Goal: Find contact information: Obtain details needed to contact an individual or organization

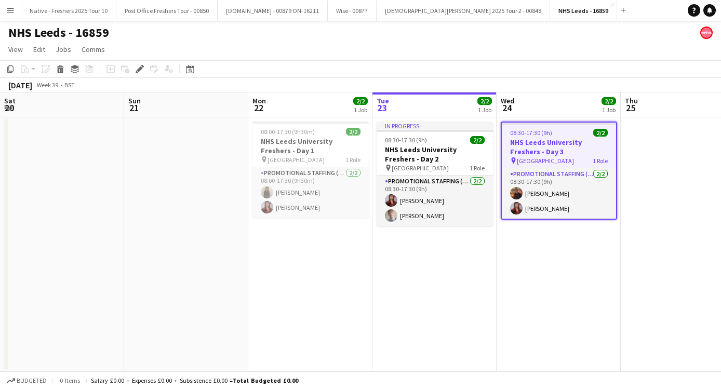
scroll to position [0, 357]
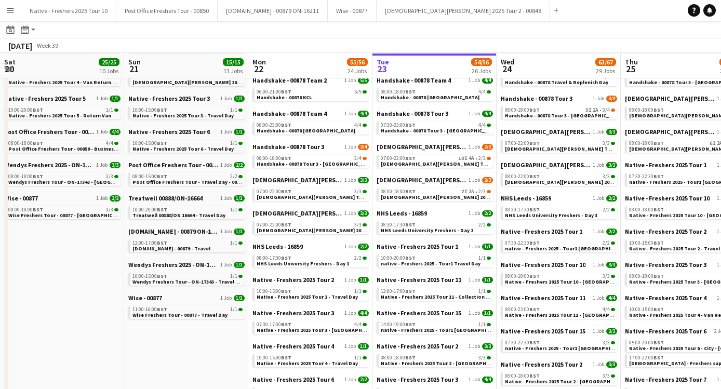
scroll to position [0, 273]
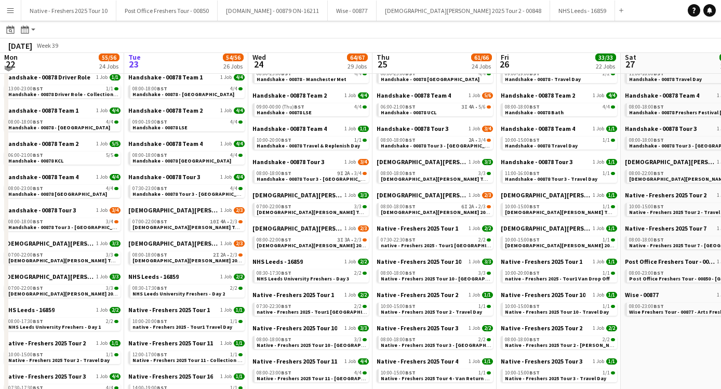
scroll to position [154, 0]
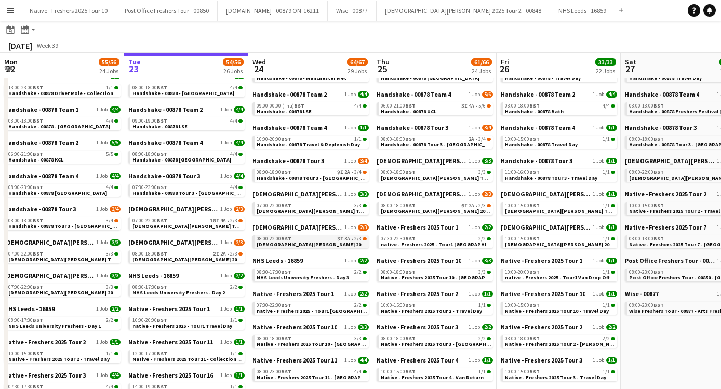
click at [340, 245] on span "Lady Garden 2025 Tour 2 - 00848 - Manchester Metropolitan University" at bounding box center [356, 244] width 200 height 7
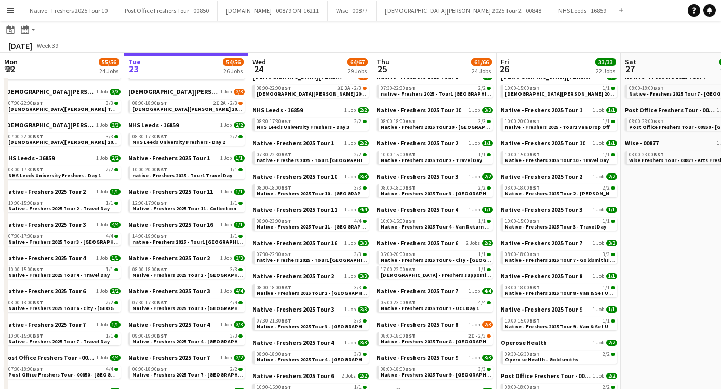
scroll to position [313, 0]
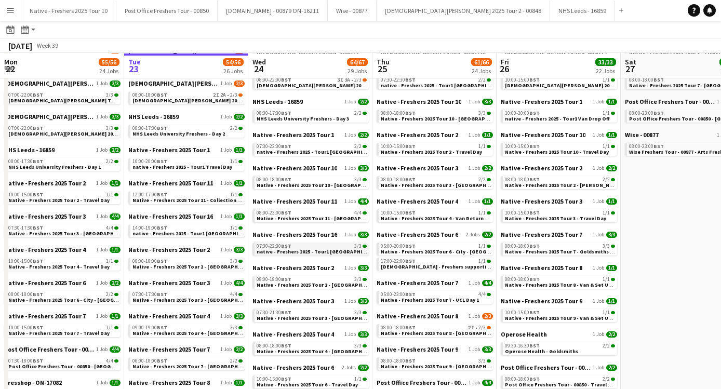
click at [315, 249] on span "native - Freshers 2025 - Tour1 Liverpool Hope" at bounding box center [326, 251] width 140 height 7
click at [90, 20] on button "Native - Freshers 2025 Tour 10 Close" at bounding box center [68, 11] width 95 height 20
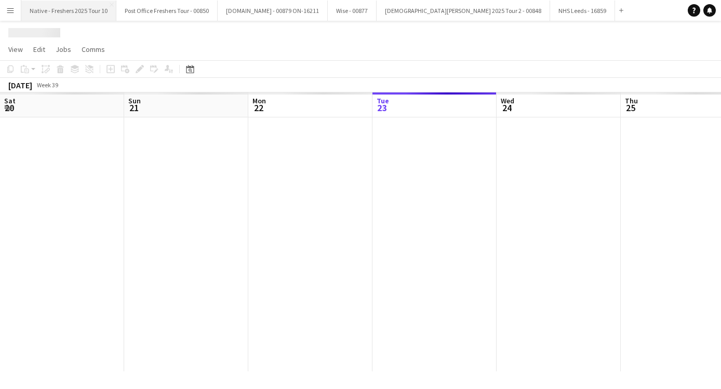
scroll to position [0, 248]
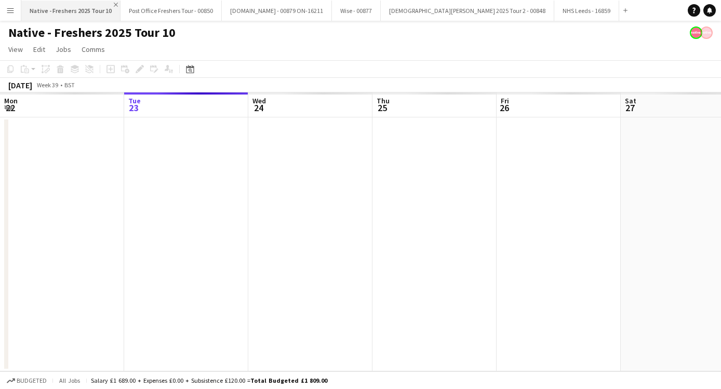
click at [114, 4] on app-icon "Close" at bounding box center [116, 5] width 4 height 4
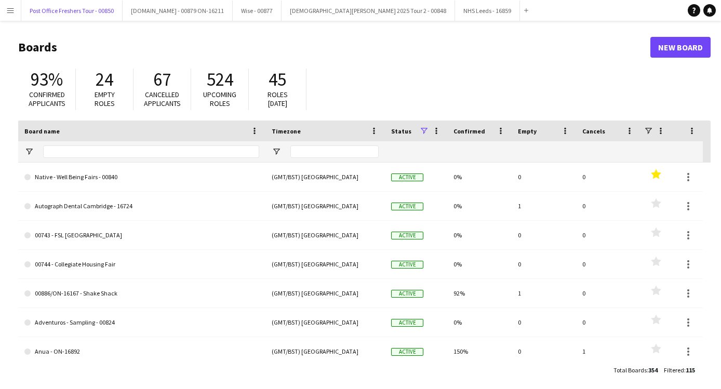
click at [114, 4] on button "Post Office Freshers Tour - 00850 Close" at bounding box center [71, 11] width 101 height 20
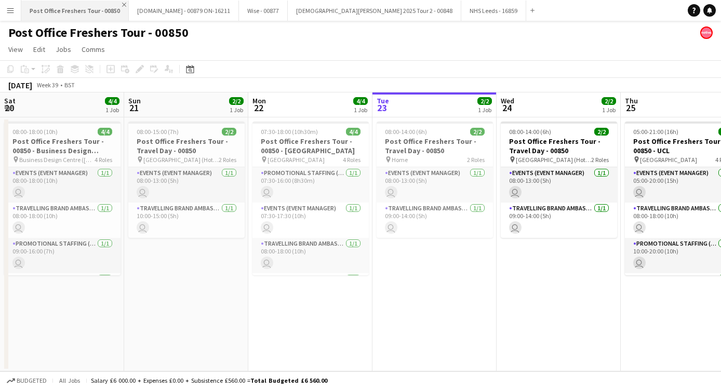
scroll to position [0, 248]
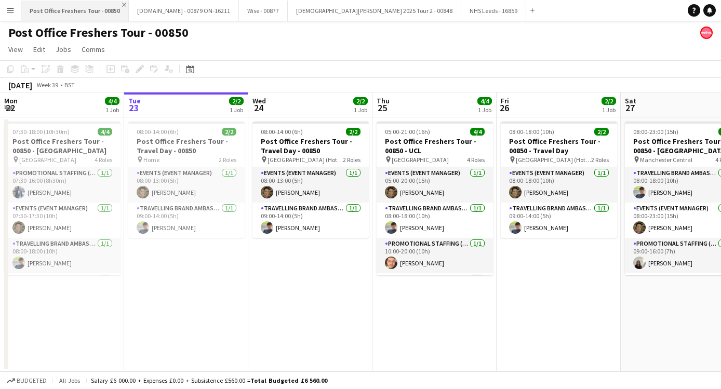
click at [122, 4] on app-icon "Close" at bounding box center [124, 5] width 4 height 4
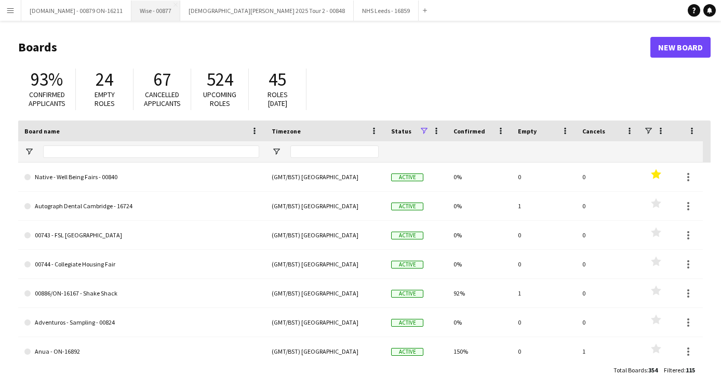
click at [131, 4] on button "Wise - 00877 Close" at bounding box center [155, 11] width 49 height 20
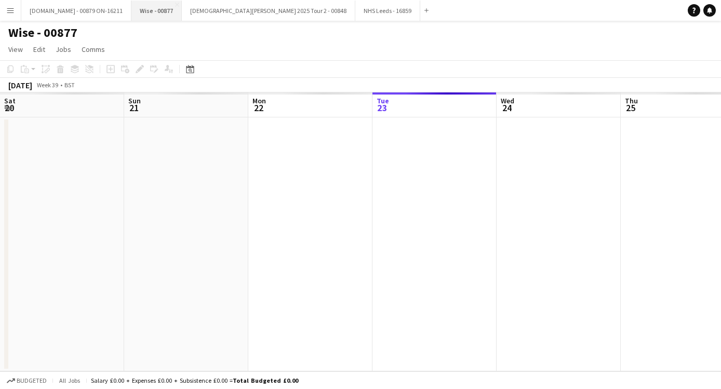
scroll to position [0, 248]
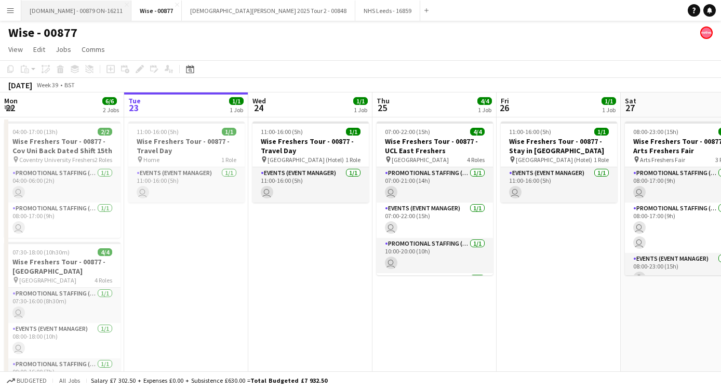
click at [92, 6] on button "Trip.com - 00879 ON-16211 Close" at bounding box center [76, 11] width 110 height 20
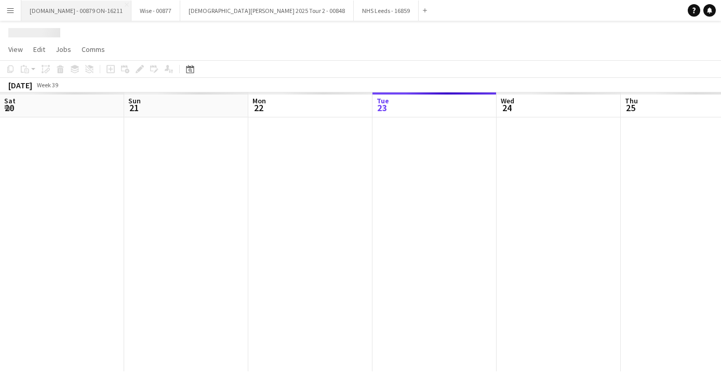
scroll to position [0, 248]
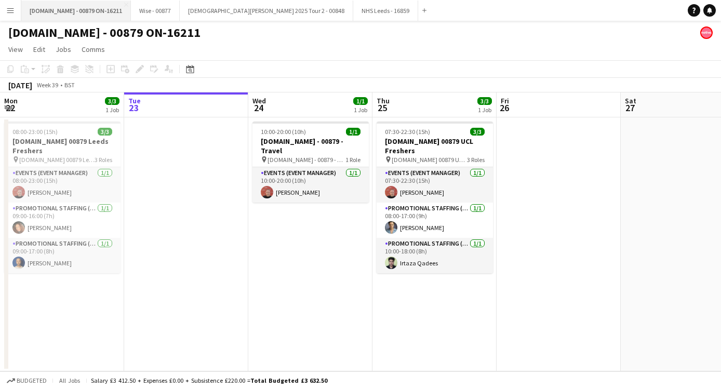
click at [109, 6] on button "Trip.com - 00879 ON-16211 Close" at bounding box center [76, 11] width 110 height 20
click at [124, 4] on app-icon "Close" at bounding box center [126, 5] width 4 height 4
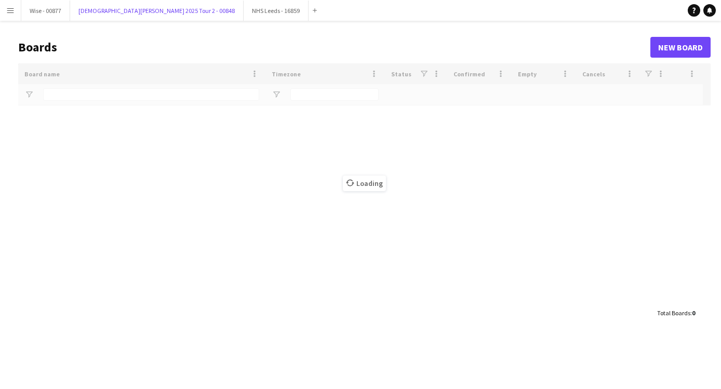
click at [104, 4] on button "Lady Garden 2025 Tour 2 - 00848 Close" at bounding box center [156, 11] width 173 height 20
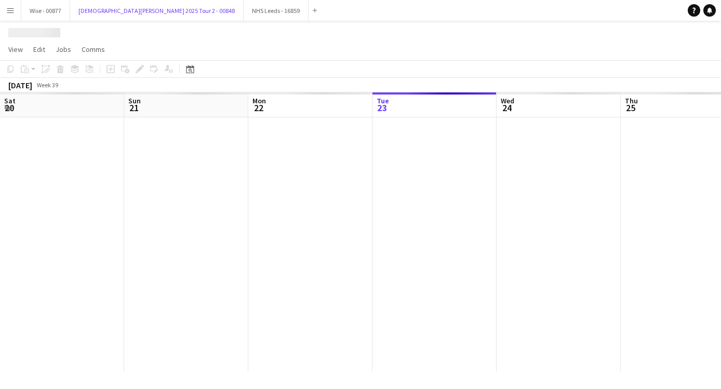
scroll to position [0, 248]
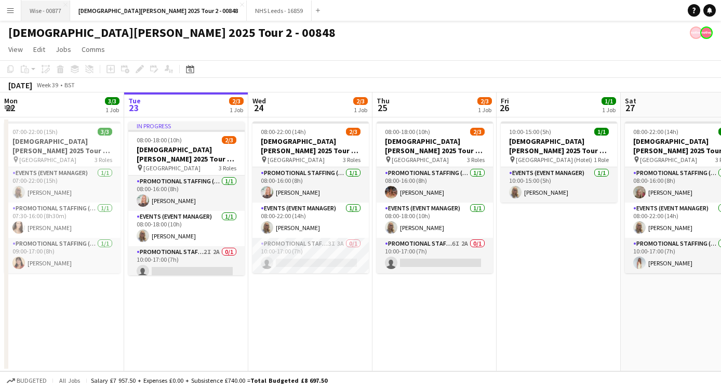
click at [62, 6] on button "Wise - 00877 Close" at bounding box center [45, 11] width 49 height 20
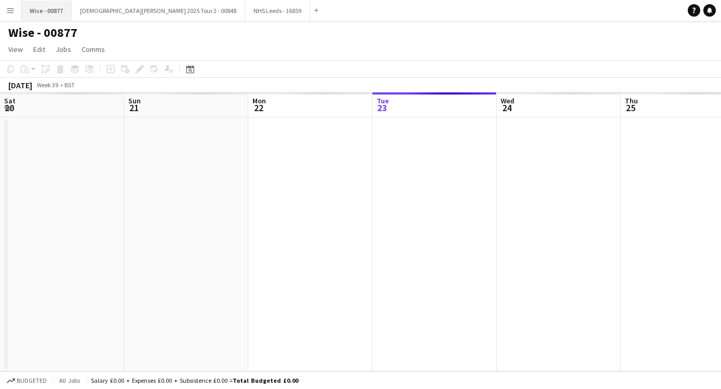
scroll to position [0, 248]
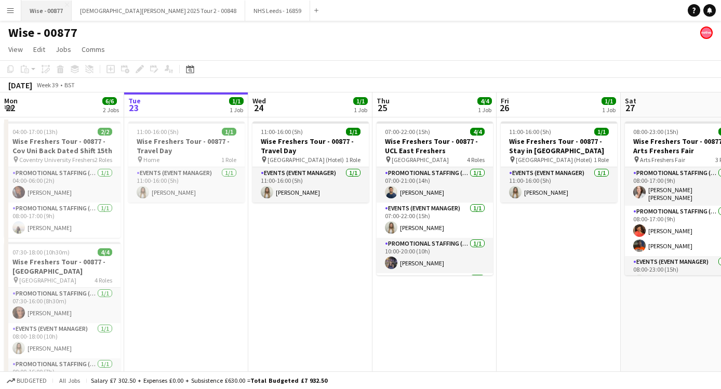
click at [64, 6] on button "Wise - 00877 Close" at bounding box center [46, 11] width 50 height 20
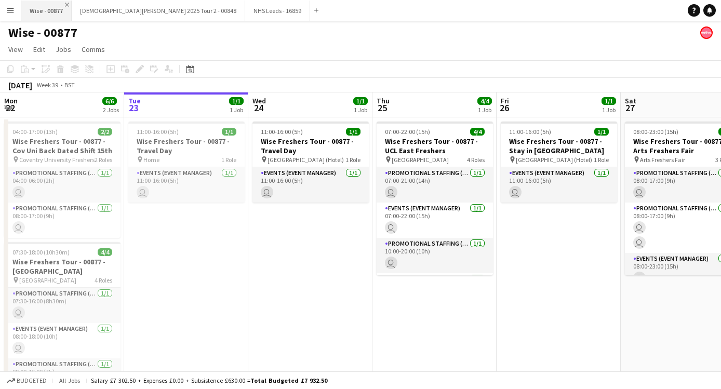
click at [67, 6] on app-icon "Close" at bounding box center [67, 5] width 4 height 4
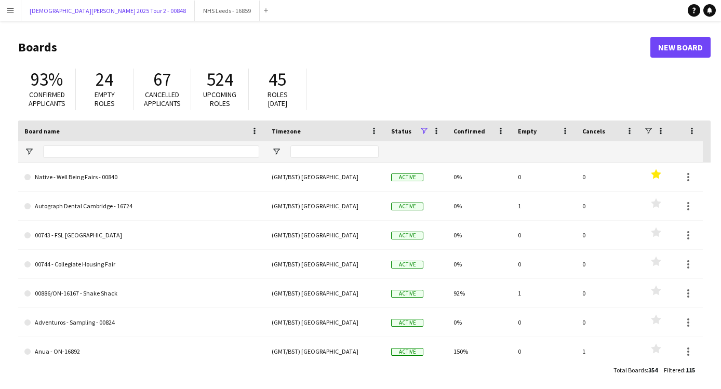
click at [67, 6] on button "[DEMOGRAPHIC_DATA][PERSON_NAME] 2025 Tour 2 - 00848 Close" at bounding box center [107, 11] width 173 height 20
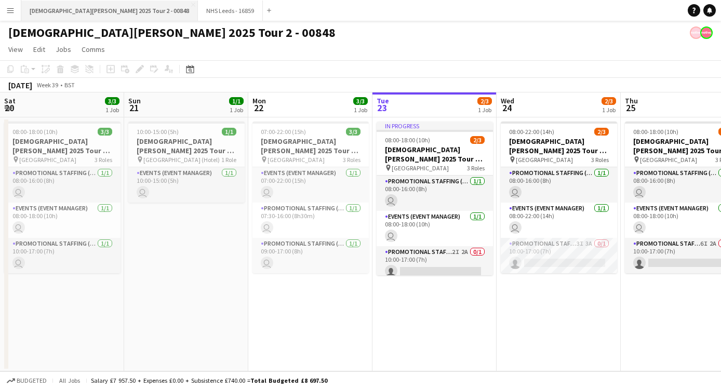
scroll to position [0, 248]
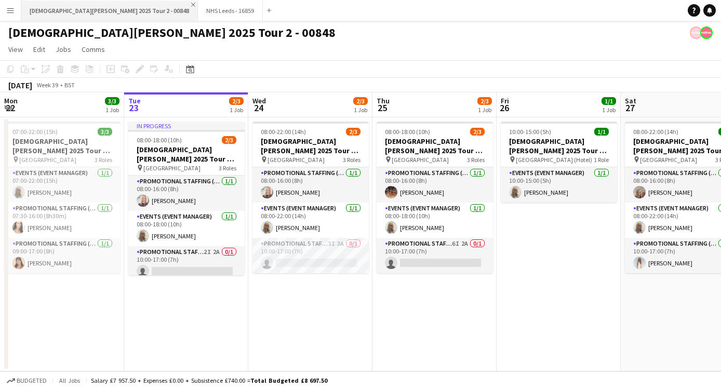
click at [191, 4] on app-icon "Close" at bounding box center [193, 5] width 4 height 4
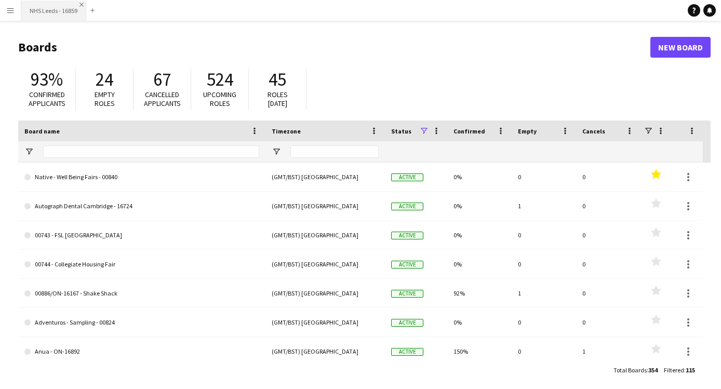
click at [80, 5] on app-icon "Close" at bounding box center [81, 5] width 4 height 4
click at [3, 8] on button "Menu" at bounding box center [10, 10] width 21 height 21
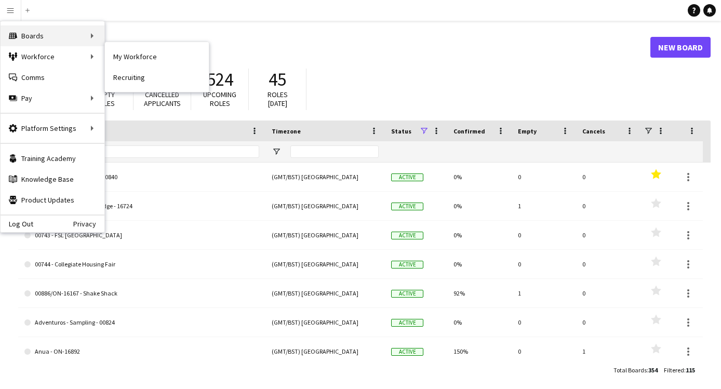
click at [57, 36] on div "Boards Boards" at bounding box center [53, 35] width 104 height 21
click at [72, 35] on div "Boards Boards" at bounding box center [53, 35] width 104 height 21
click at [123, 53] on link "All jobs" at bounding box center [157, 56] width 104 height 21
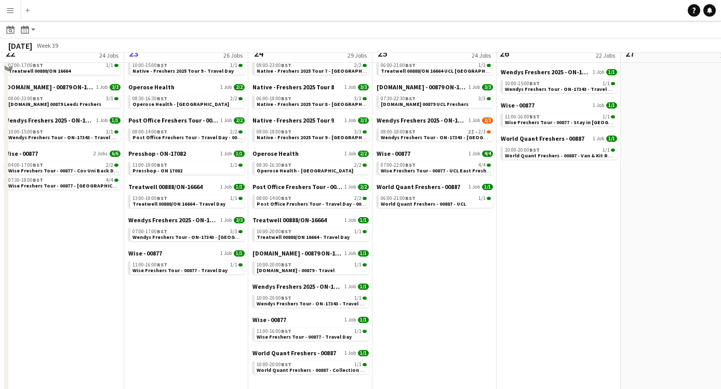
scroll to position [642, 0]
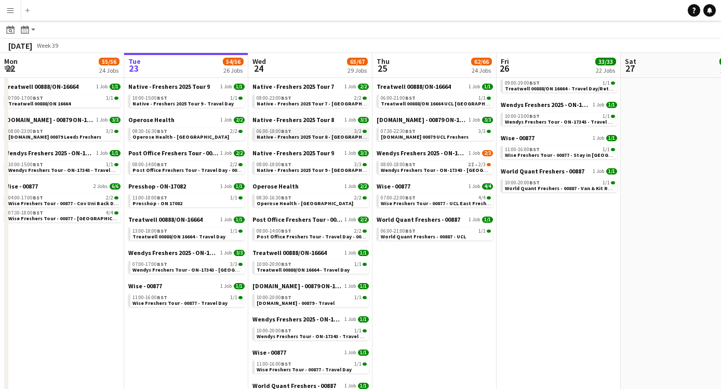
click at [329, 137] on span "Native - Freshers 2025 Tour 8 - [GEOGRAPHIC_DATA] Day 1" at bounding box center [326, 136] width 141 height 7
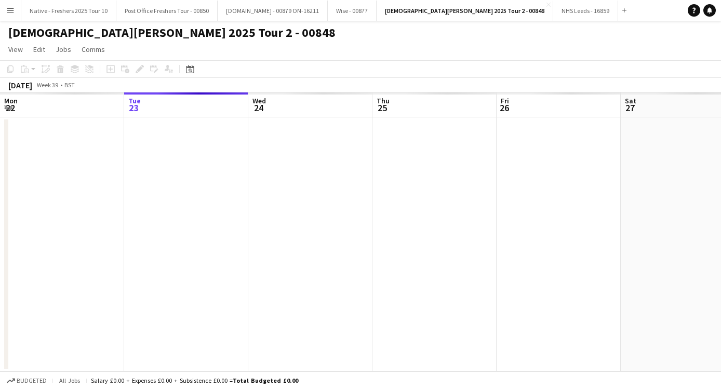
scroll to position [0, 357]
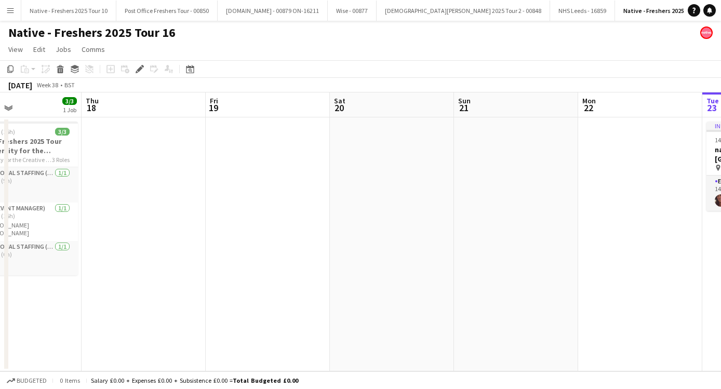
scroll to position [0, 292]
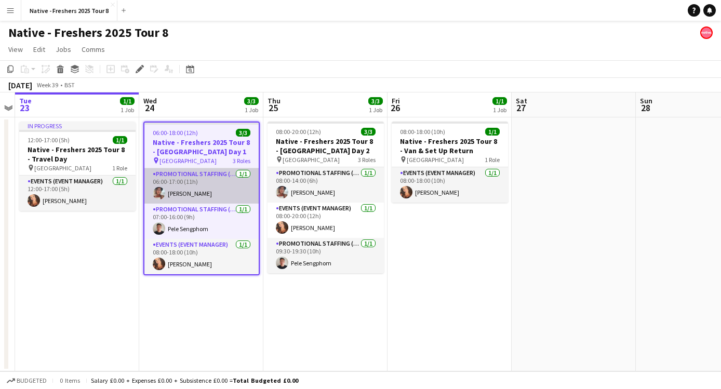
click at [156, 195] on app-user-avatar at bounding box center [159, 193] width 12 height 12
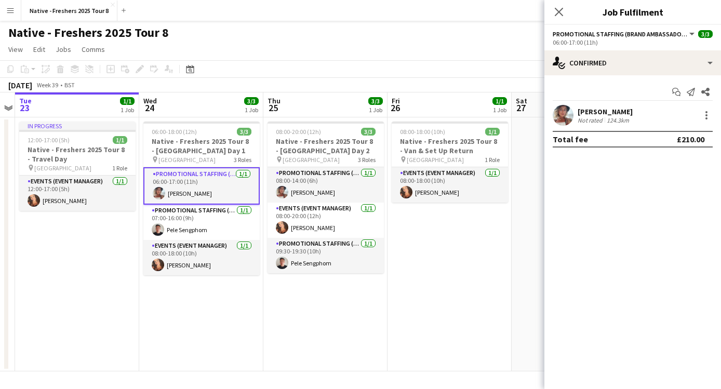
click at [573, 109] on div "Carole-Anne Owen Not rated 124.3km" at bounding box center [632, 115] width 177 height 21
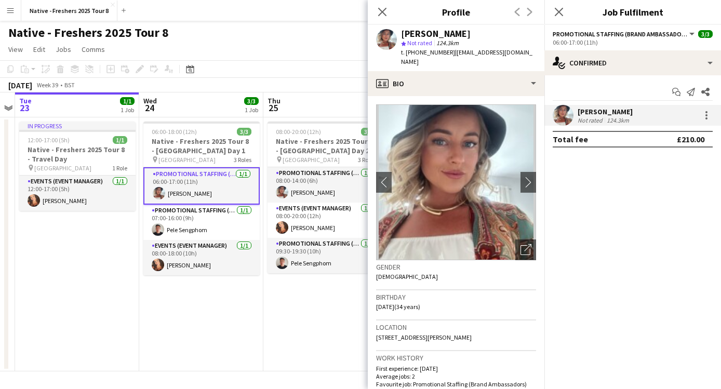
drag, startPoint x: 481, startPoint y: 35, endPoint x: 402, endPoint y: 36, distance: 78.4
click at [402, 36] on div "Carole-Anne Owen" at bounding box center [468, 33] width 135 height 9
copy div "Carole-Anne Owen"
drag, startPoint x: 444, startPoint y: 55, endPoint x: 405, endPoint y: 57, distance: 39.0
click at [405, 57] on div "t. +447474084001 | cowen9152@gmail.com" at bounding box center [468, 57] width 135 height 19
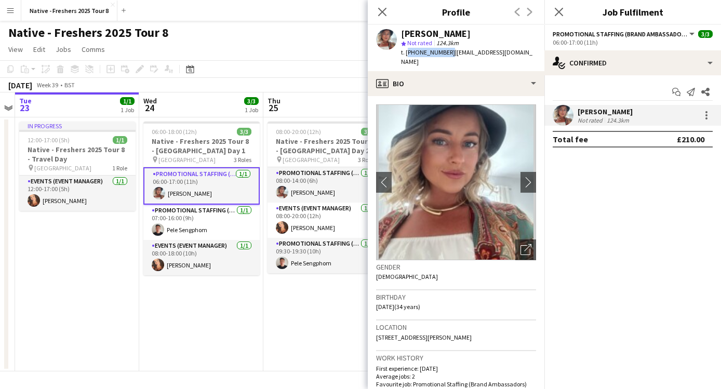
copy span "+447474084001"
drag, startPoint x: 491, startPoint y: 53, endPoint x: 450, endPoint y: 56, distance: 41.1
click at [450, 56] on div "Carole-Anne Owen star Not rated 124.3km t. +447474084001 | cowen9152@gmail.com" at bounding box center [456, 48] width 177 height 46
copy span "cowen9152@gmail.com"
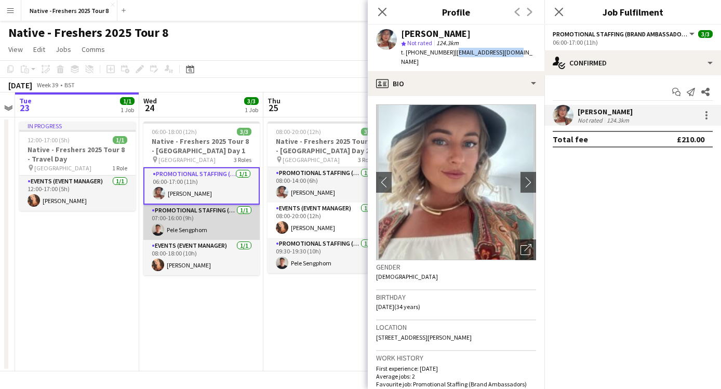
click at [159, 227] on app-user-avatar at bounding box center [158, 229] width 12 height 12
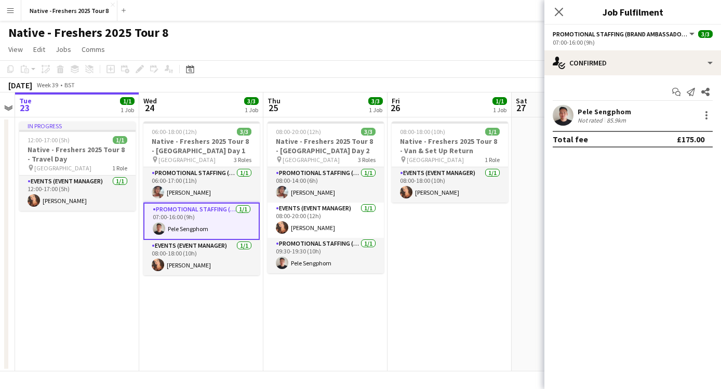
click at [568, 114] on app-user-avatar at bounding box center [562, 115] width 21 height 21
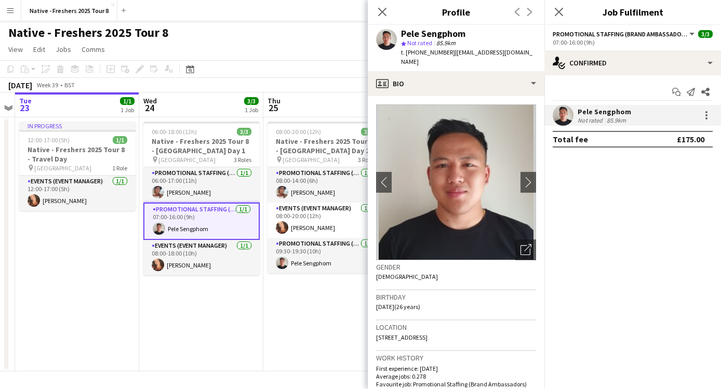
drag, startPoint x: 482, startPoint y: 32, endPoint x: 402, endPoint y: 32, distance: 80.0
click at [402, 32] on div "Pele Sengphom" at bounding box center [468, 33] width 135 height 9
copy div "Pele Sengphom"
copy span "+447572546554"
drag, startPoint x: 446, startPoint y: 51, endPoint x: 406, endPoint y: 56, distance: 40.2
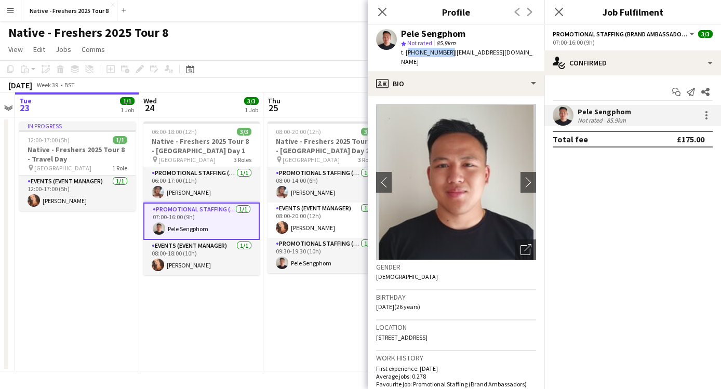
click at [406, 56] on span "t. +447572546554" at bounding box center [428, 52] width 54 height 8
drag, startPoint x: 513, startPoint y: 53, endPoint x: 450, endPoint y: 56, distance: 63.9
click at [450, 56] on div "Pele Sengphom star Not rated 85.9km t. +447572546554 | pele-s@hotmail.co.uk" at bounding box center [456, 48] width 177 height 46
copy span "pele-s@hotmail.co.uk"
click at [224, 282] on app-date-cell "06:00-18:00 (12h) 3/3 Native - Freshers 2025 Tour 8 - Bangor University Day 1 p…" at bounding box center [201, 244] width 124 height 254
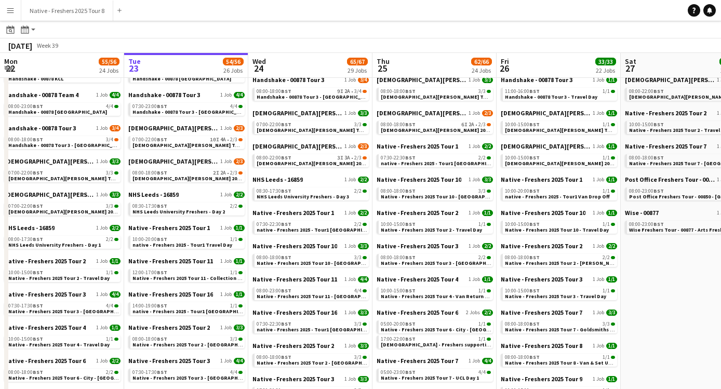
scroll to position [239, 0]
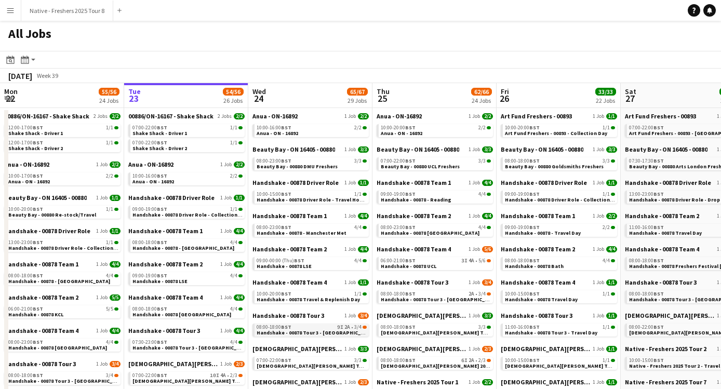
click at [337, 329] on span "Handshake - 00878 Tour 3 - [GEOGRAPHIC_DATA] Day 1" at bounding box center [322, 332] width 132 height 7
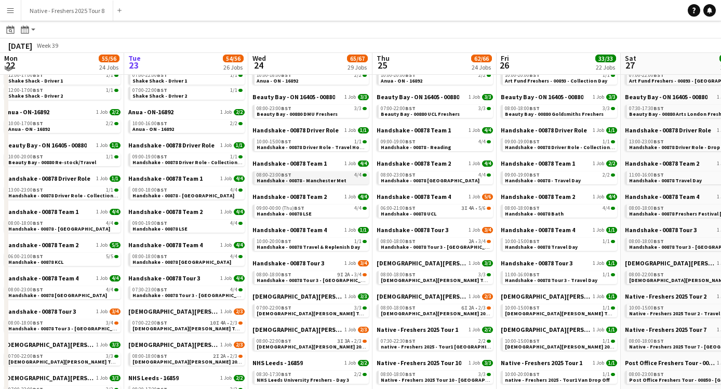
scroll to position [53, 0]
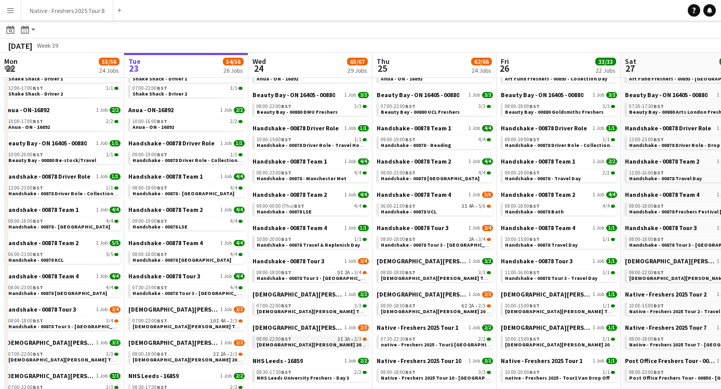
click at [285, 342] on span "[DEMOGRAPHIC_DATA][PERSON_NAME] 2025 Tour 2 - 00848 - [GEOGRAPHIC_DATA]" at bounding box center [356, 344] width 200 height 7
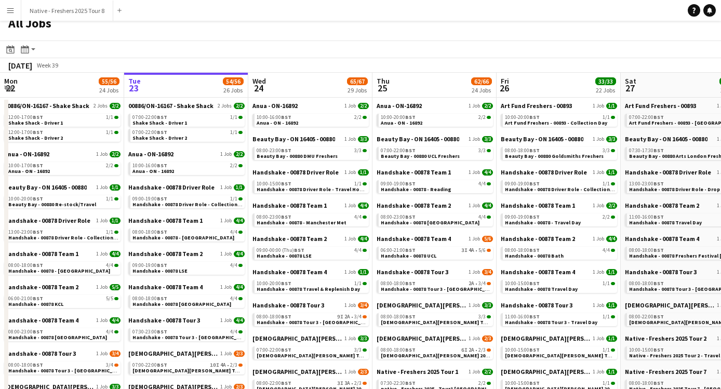
scroll to position [0, 0]
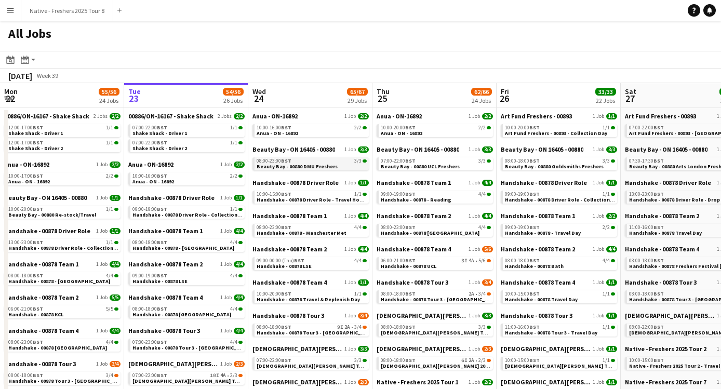
click at [323, 158] on div "08:00-23:00 BST 3/3" at bounding box center [311, 160] width 110 height 5
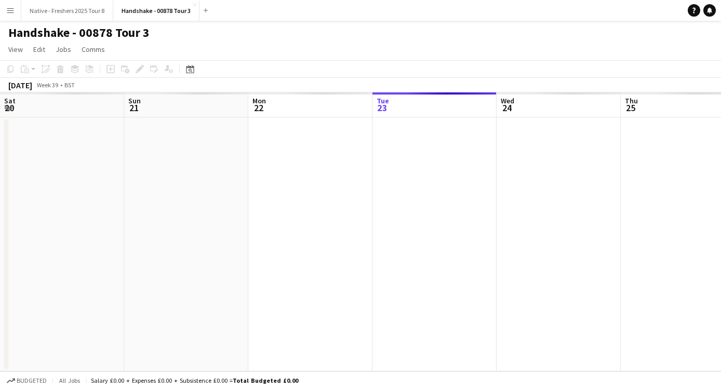
scroll to position [0, 357]
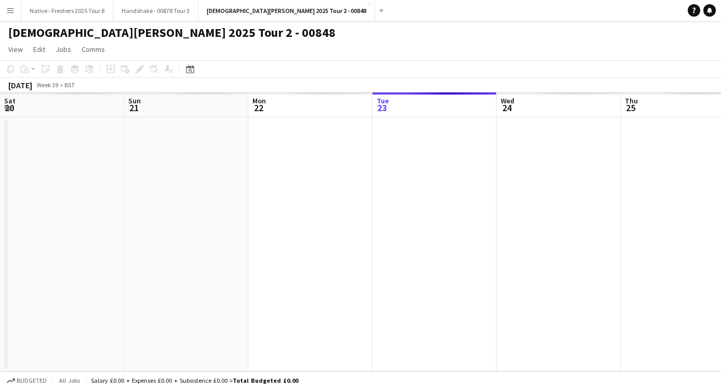
scroll to position [0, 357]
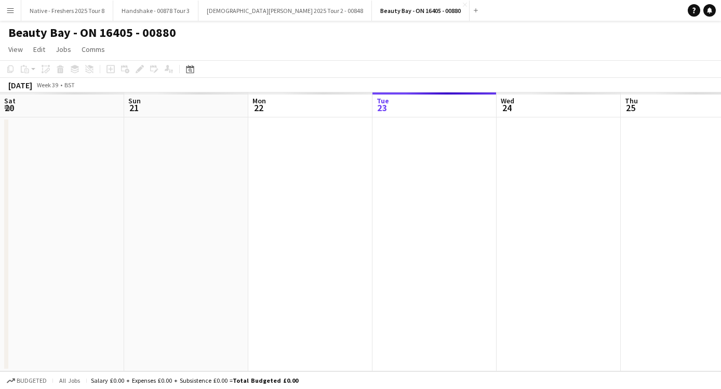
scroll to position [0, 357]
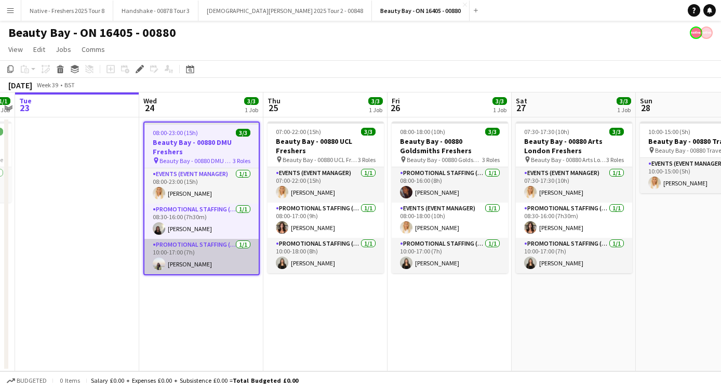
click at [214, 262] on app-card-role "Promotional Staffing (Brand Ambassadors) [DATE] 10:00-17:00 (7h) [PERSON_NAME]" at bounding box center [201, 256] width 114 height 35
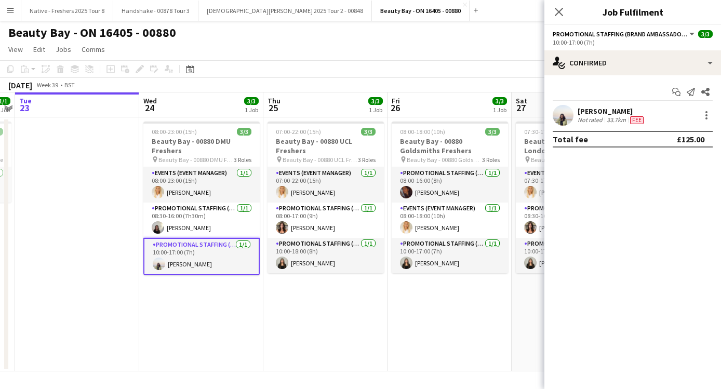
click at [563, 116] on app-user-avatar at bounding box center [562, 115] width 21 height 21
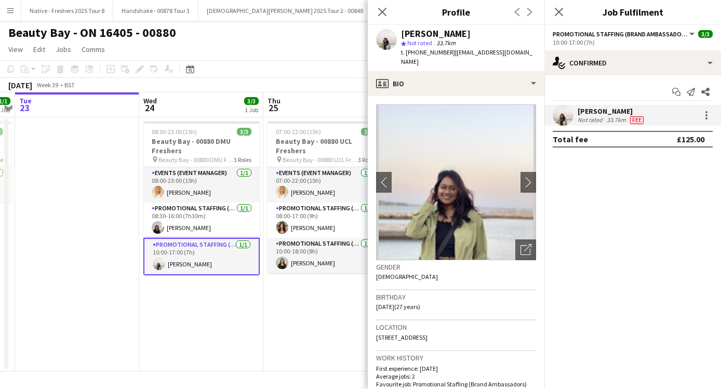
drag, startPoint x: 511, startPoint y: 38, endPoint x: 402, endPoint y: 34, distance: 108.6
click at [402, 34] on div "[PERSON_NAME] star Not rated 33.7km t. [PHONE_NUMBER] | [EMAIL_ADDRESS][DOMAIN_…" at bounding box center [468, 48] width 135 height 38
click at [402, 34] on div "Vandana sookmin Runjeet" at bounding box center [436, 33] width 70 height 9
drag, startPoint x: 511, startPoint y: 32, endPoint x: 402, endPoint y: 31, distance: 109.0
click at [402, 31] on div "Vandana sookmin Runjeet" at bounding box center [468, 33] width 135 height 9
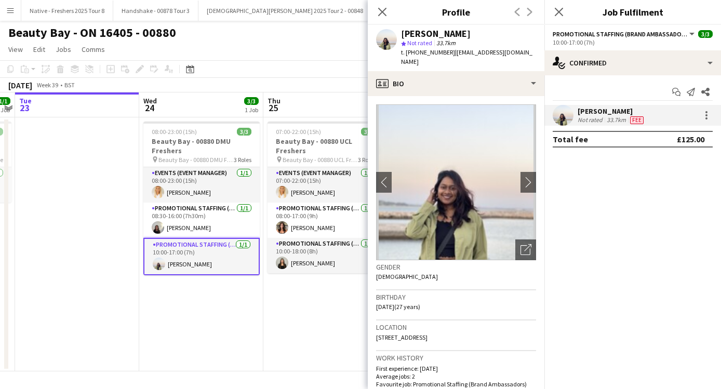
copy div "Vandana sookmin Runjeet"
drag, startPoint x: 445, startPoint y: 54, endPoint x: 407, endPoint y: 54, distance: 38.4
click at [407, 54] on span "t. +393518968822" at bounding box center [428, 52] width 54 height 8
copy span "+393518968822"
drag, startPoint x: 516, startPoint y: 53, endPoint x: 450, endPoint y: 52, distance: 65.4
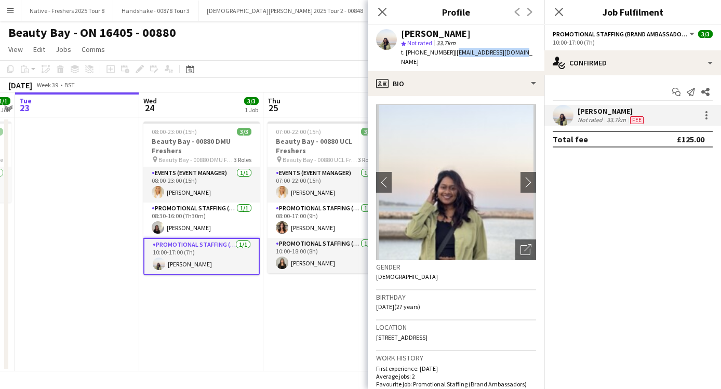
click at [450, 52] on div "Vandana sookmin Runjeet star Not rated 33.7km t. +393518968822 | vandanuccia@gm…" at bounding box center [456, 48] width 177 height 46
copy span "vandanuccia@gmail.com"
click at [309, 319] on app-date-cell "07:00-22:00 (15h) 3/3 Beauty Bay - 00880 UCL Freshers pin Beauty Bay - 00880 UC…" at bounding box center [325, 244] width 124 height 254
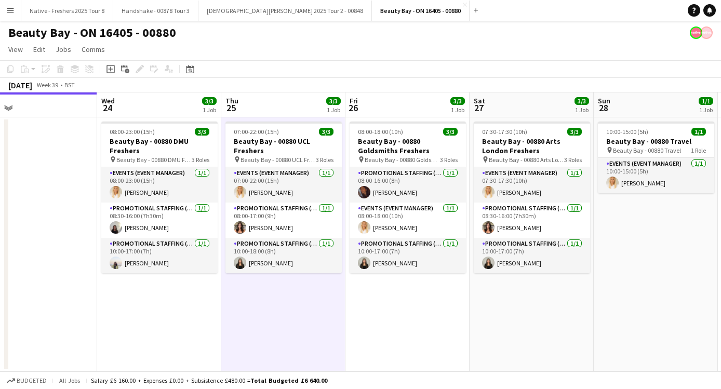
scroll to position [0, 420]
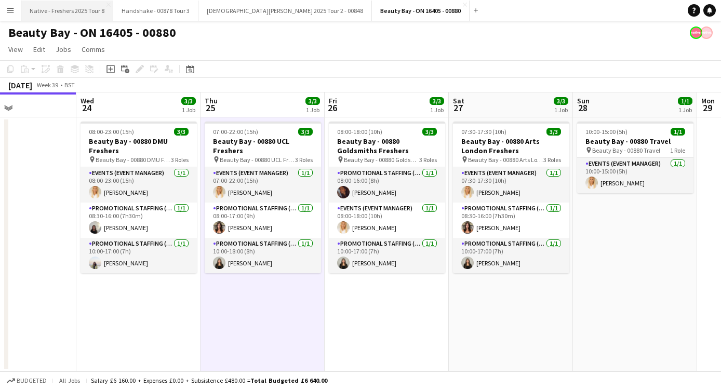
click at [97, 6] on button "Native - Freshers 2025 Tour 8 Close" at bounding box center [67, 11] width 92 height 20
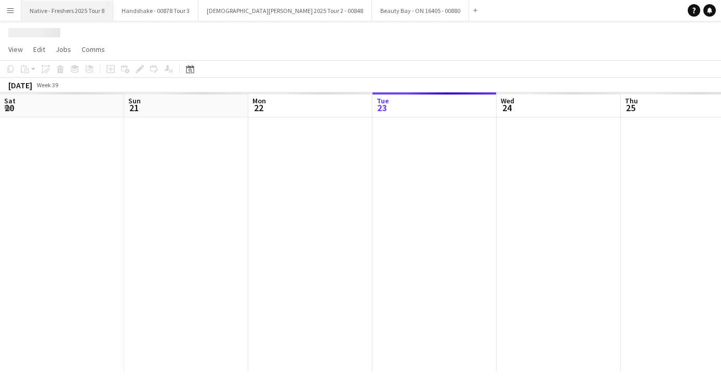
scroll to position [0, 248]
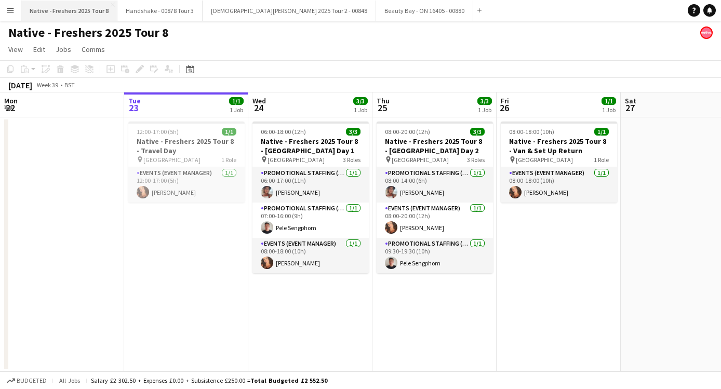
click at [112, 5] on button "Native - Freshers 2025 Tour 8 Close" at bounding box center [69, 11] width 96 height 20
click at [111, 5] on app-icon "Close" at bounding box center [113, 5] width 4 height 4
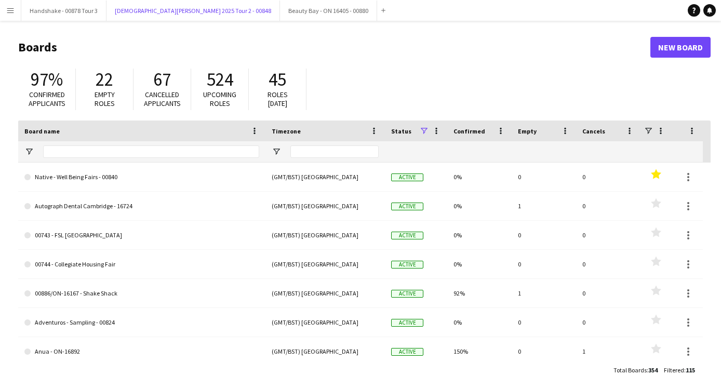
click at [111, 5] on button "Lady Garden 2025 Tour 2 - 00848 Close" at bounding box center [192, 11] width 173 height 20
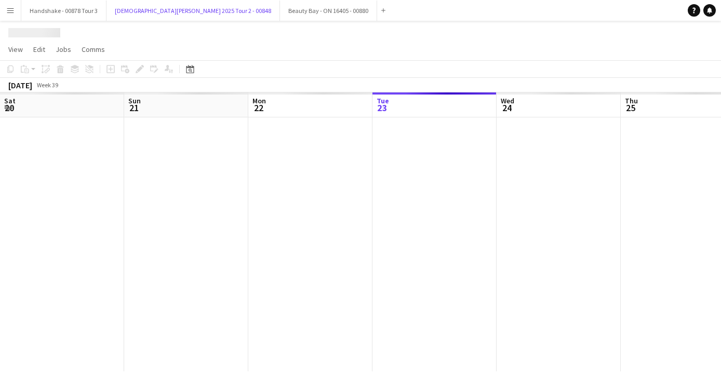
scroll to position [0, 248]
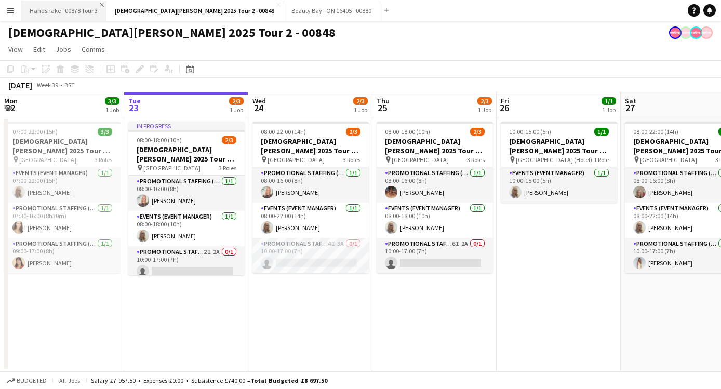
click at [102, 4] on app-icon "Close" at bounding box center [102, 5] width 4 height 4
click at [191, 5] on app-icon "Close" at bounding box center [193, 5] width 4 height 4
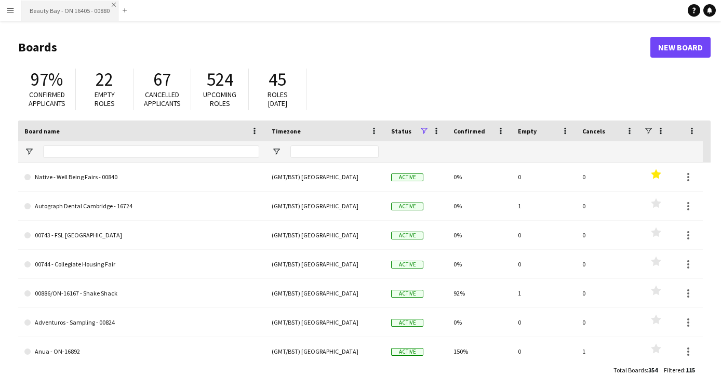
click at [112, 5] on app-icon "Close" at bounding box center [114, 5] width 4 height 4
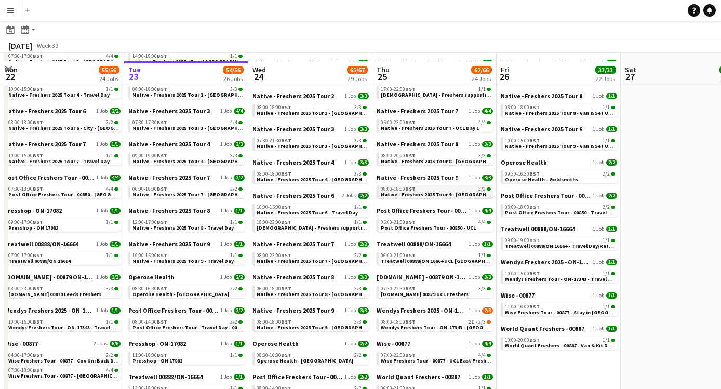
scroll to position [469, 0]
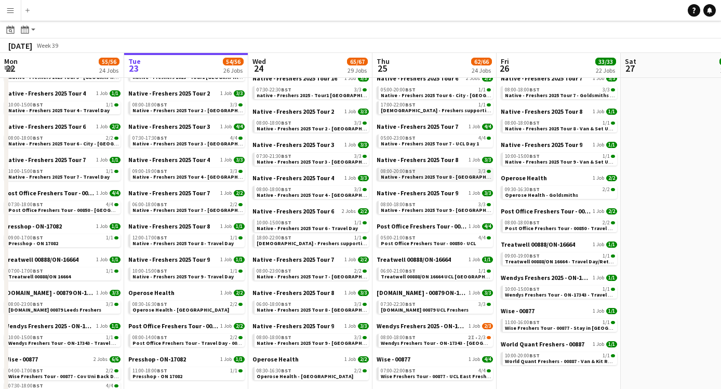
click at [445, 170] on div "08:00-20:00 BST 3/3" at bounding box center [436, 171] width 110 height 5
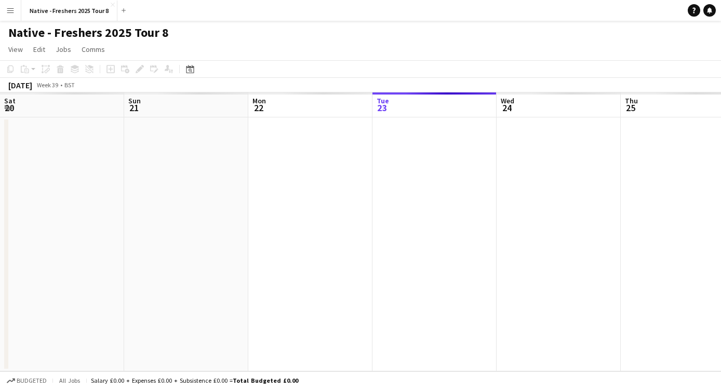
scroll to position [0, 357]
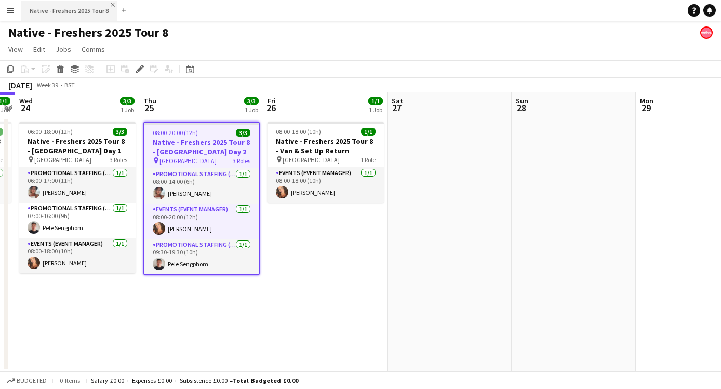
click at [111, 3] on app-icon "Close" at bounding box center [113, 5] width 4 height 4
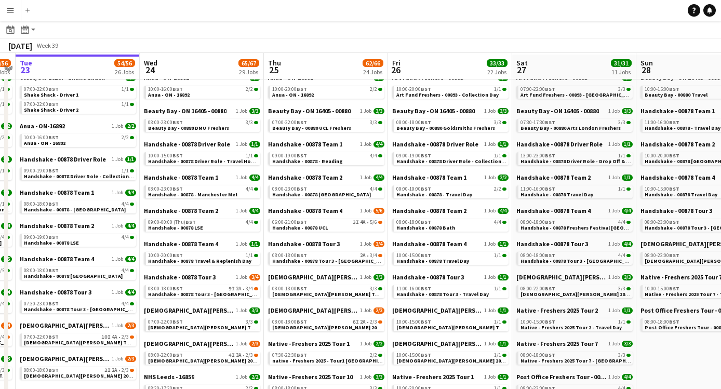
scroll to position [42, 0]
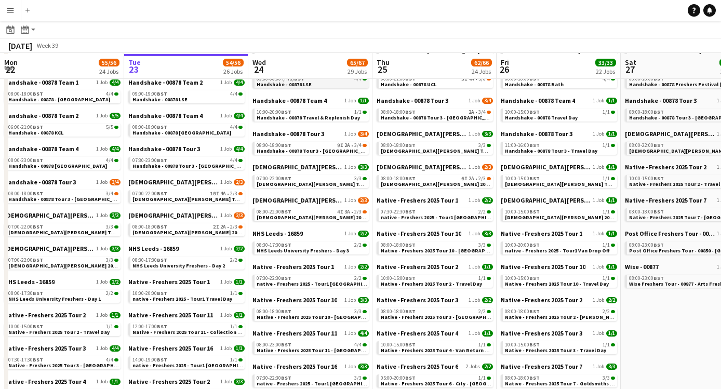
scroll to position [182, 0]
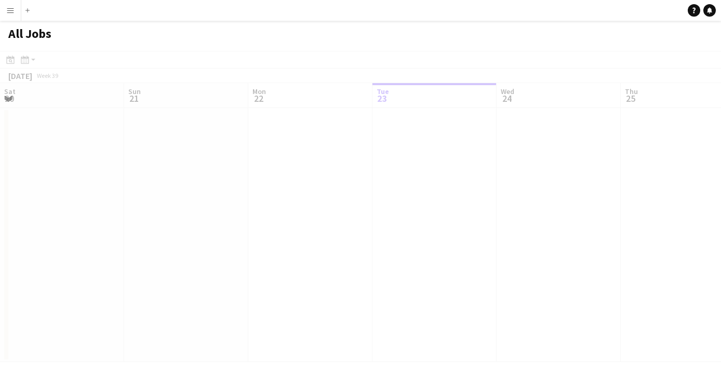
scroll to position [0, 248]
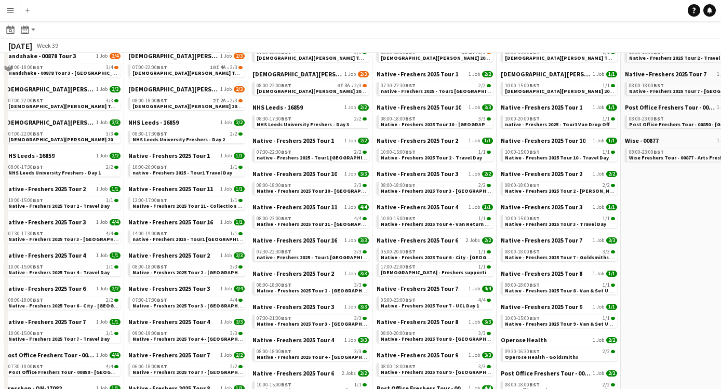
scroll to position [388, 0]
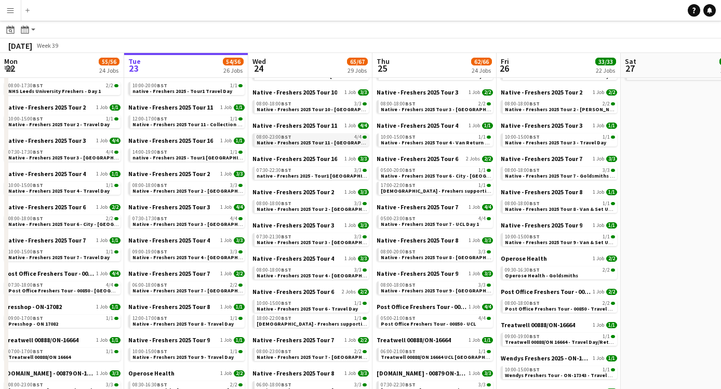
click at [334, 140] on span "Native - Freshers 2025 Tour 11 - [GEOGRAPHIC_DATA] Met" at bounding box center [326, 142] width 141 height 7
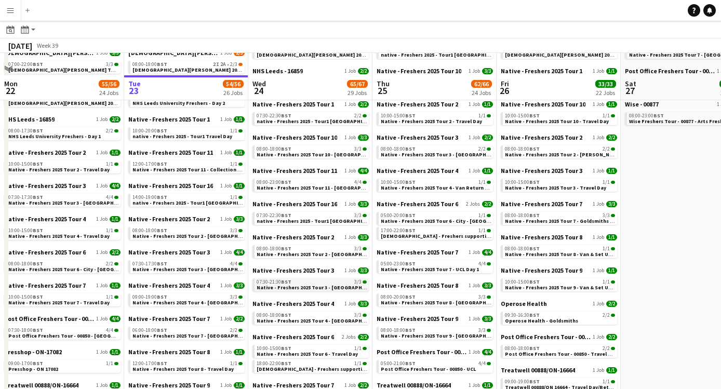
scroll to position [320, 0]
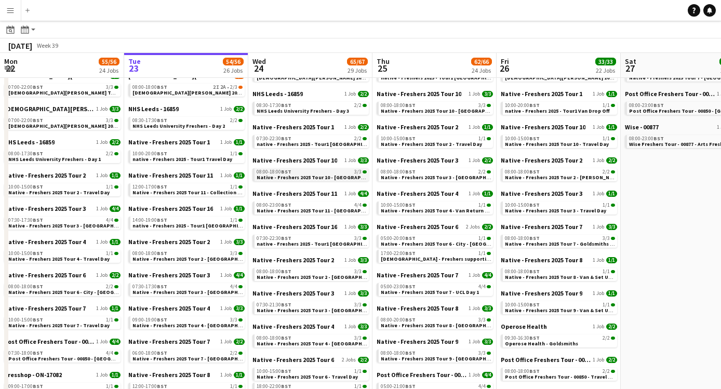
click at [326, 175] on span "Native - Freshers 2025 Tour 10 - [GEOGRAPHIC_DATA]" at bounding box center [321, 177] width 130 height 7
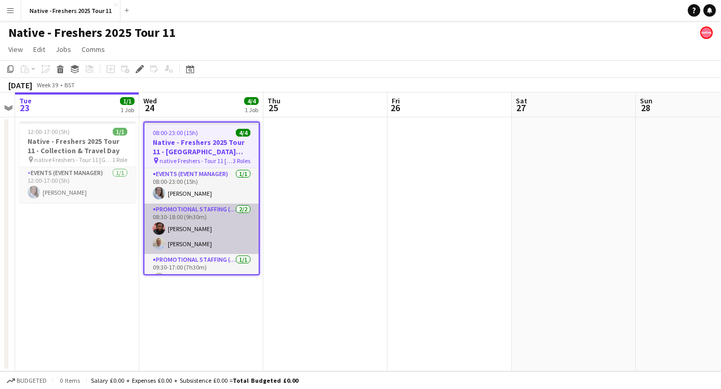
scroll to position [15, 0]
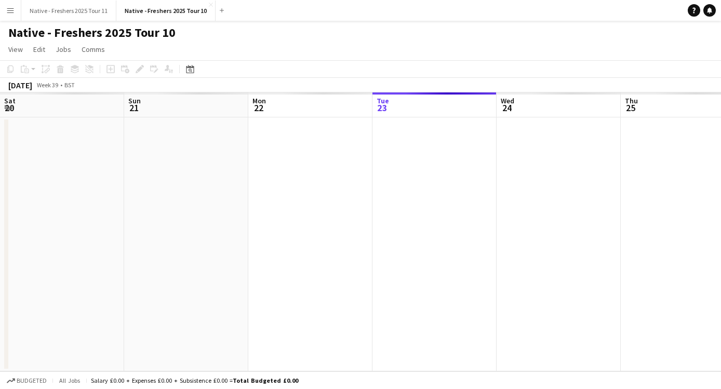
scroll to position [0, 357]
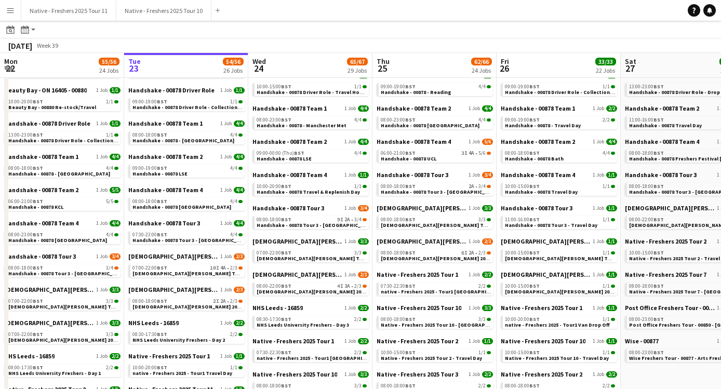
scroll to position [107, 0]
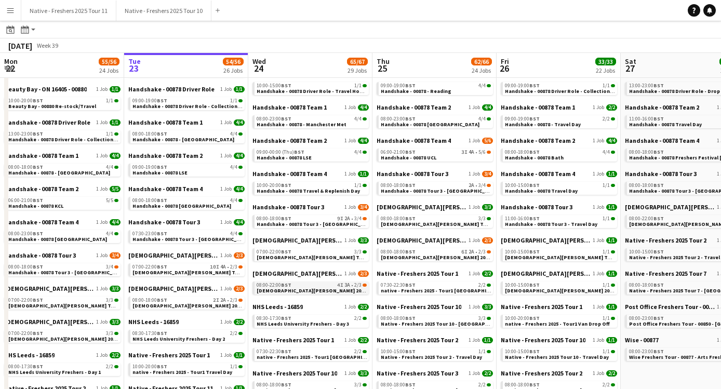
click at [293, 285] on div "08:00-22:00 BST 4I 3A • 2/3" at bounding box center [311, 284] width 110 height 5
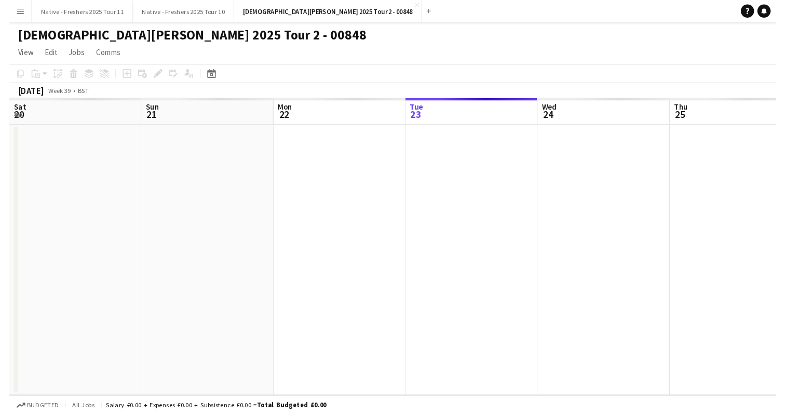
scroll to position [0, 357]
